Goal: Book appointment/travel/reservation

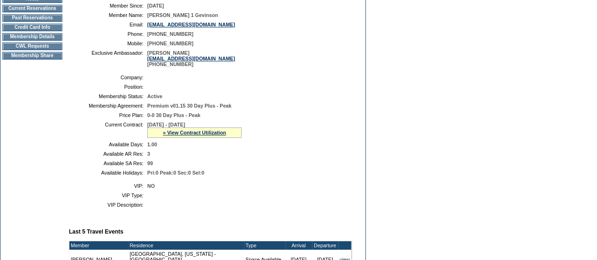
scroll to position [56, 0]
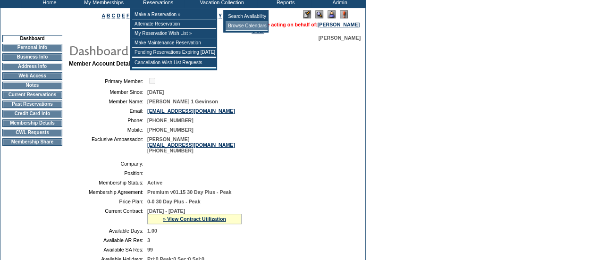
click at [243, 23] on td "Browse Calendars" at bounding box center [247, 25] width 42 height 9
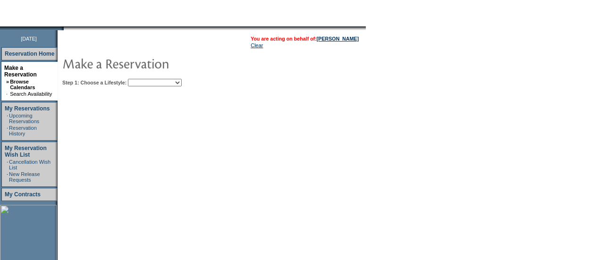
scroll to position [95, 0]
click at [182, 81] on select "Beach Leisure Metropolitan Mountain OIAL for Adventure OIAL for Couples OIAL fo…" at bounding box center [155, 82] width 54 height 8
click at [144, 78] on select "Beach Leisure Metropolitan Mountain OIAL for Adventure OIAL for Couples OIAL fo…" at bounding box center [155, 82] width 54 height 8
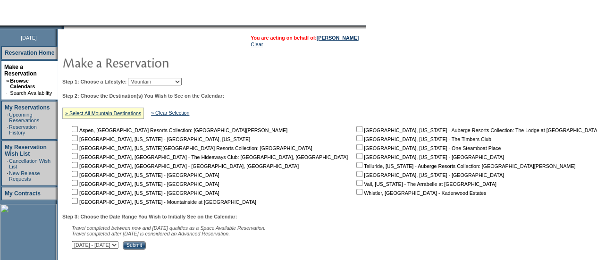
scroll to position [162, 0]
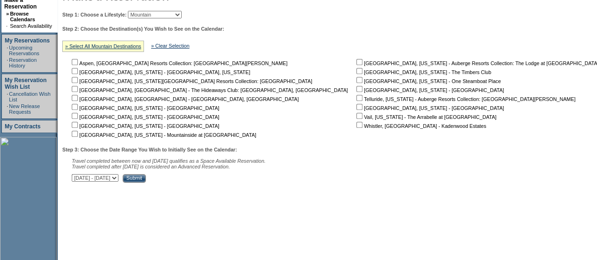
click at [159, 14] on select "Beach Leisure Metropolitan Mountain OIAL for Adventure OIAL for Couples OIAL fo…" at bounding box center [155, 15] width 54 height 8
select select "Beach"
click at [144, 11] on select "Beach Leisure Metropolitan Mountain OIAL for Adventure OIAL for Couples OIAL fo…" at bounding box center [155, 15] width 54 height 8
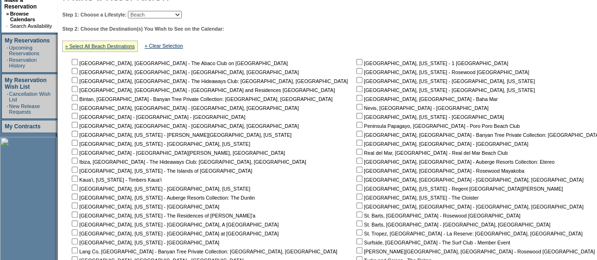
click at [77, 92] on input "checkbox" at bounding box center [75, 89] width 6 height 6
checkbox input "true"
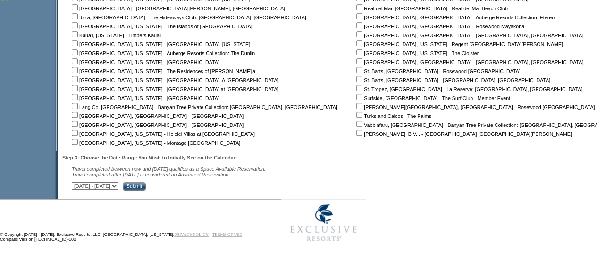
click at [119, 186] on select "October 2, 2025 - November 16, 2025 November 17, 2025 - December 31, 2025 Janua…" at bounding box center [95, 186] width 47 height 8
select select "4/1/2026|5/15/2026"
click at [76, 182] on select "October 2, 2025 - November 16, 2025 November 17, 2025 - December 31, 2025 Janua…" at bounding box center [95, 186] width 47 height 8
click at [146, 185] on input "Submit" at bounding box center [134, 186] width 23 height 8
